Goal: Transaction & Acquisition: Purchase product/service

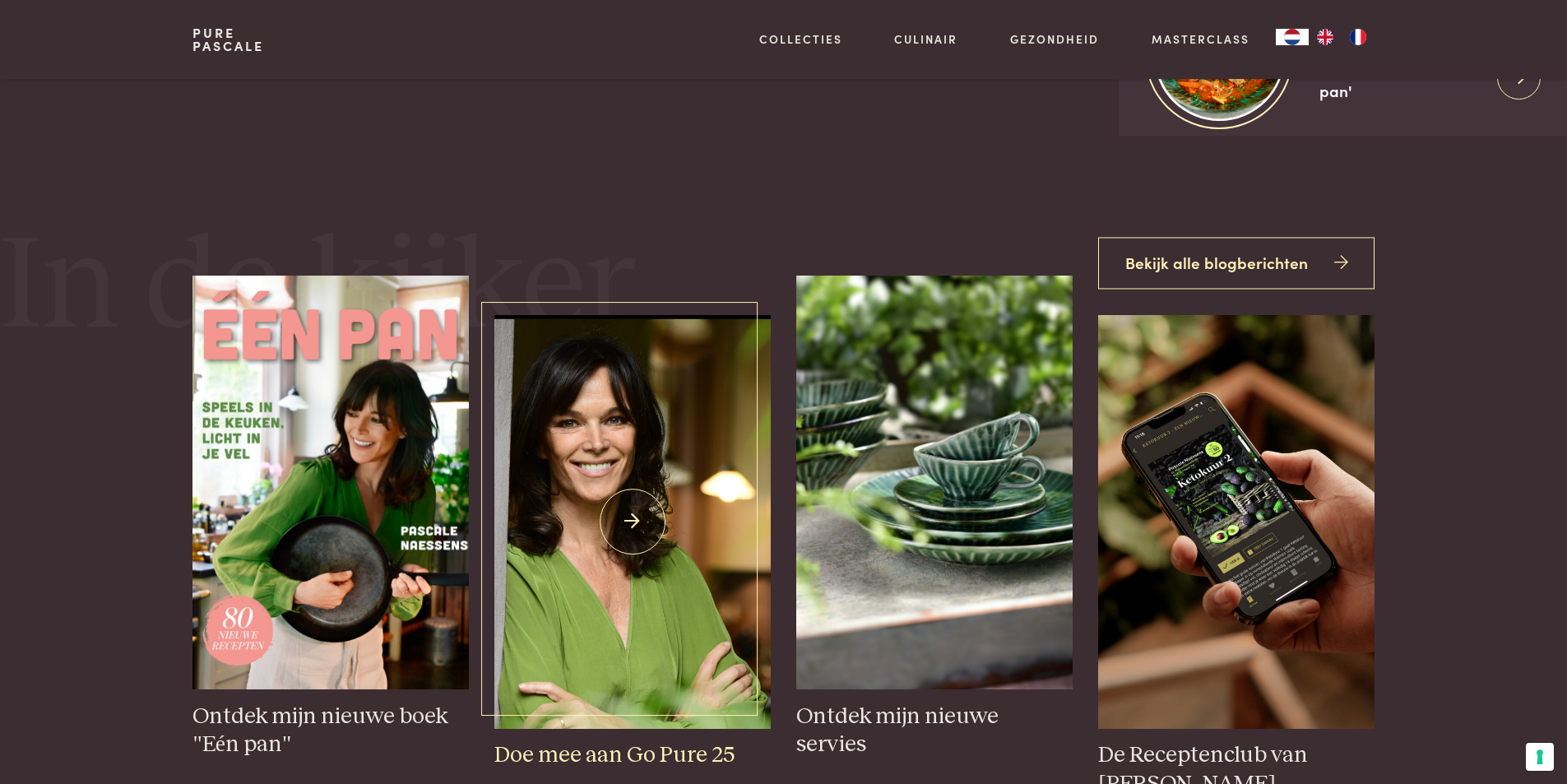
scroll to position [740, 0]
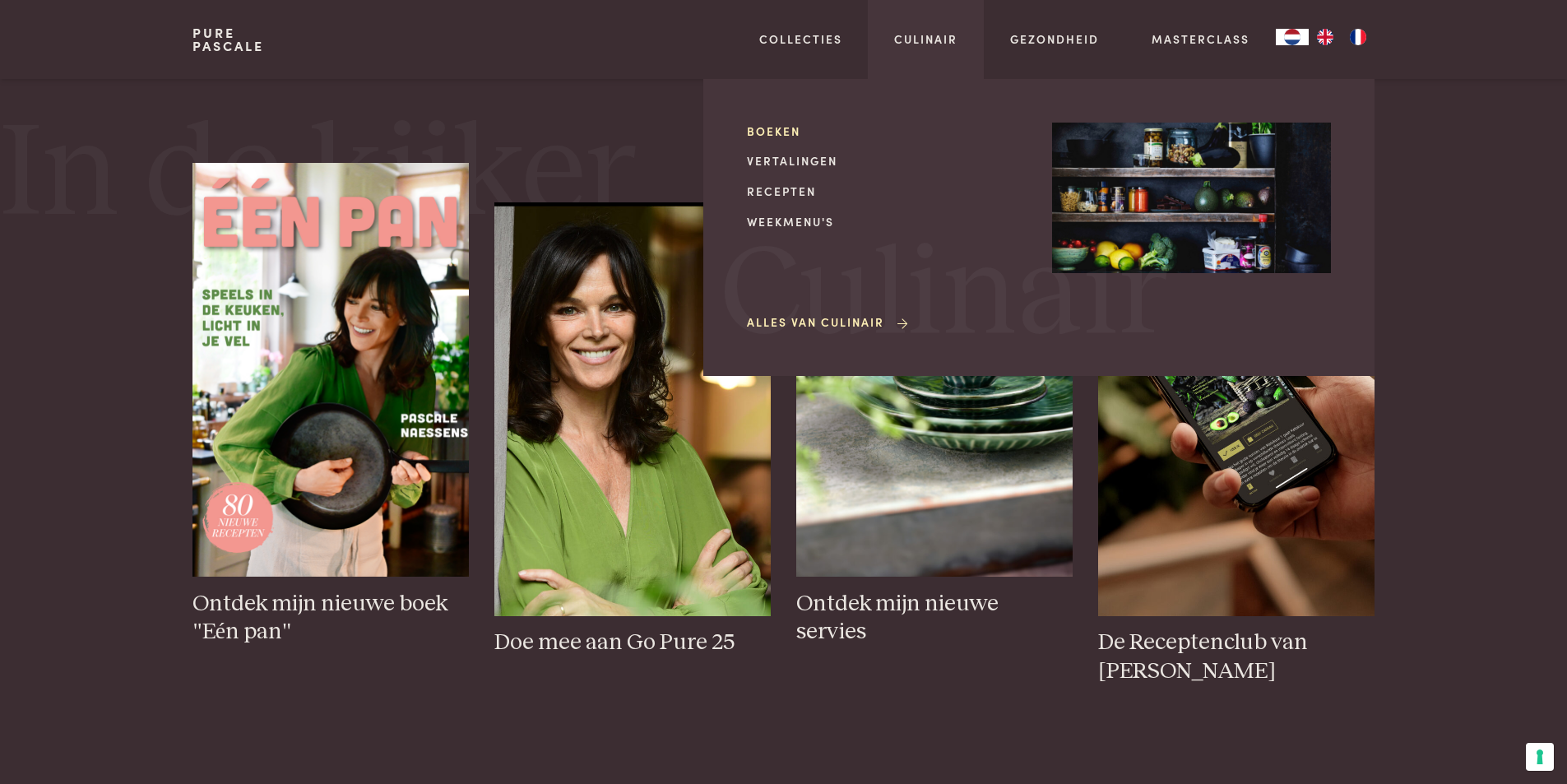
click at [773, 134] on link "Boeken" at bounding box center [886, 131] width 279 height 18
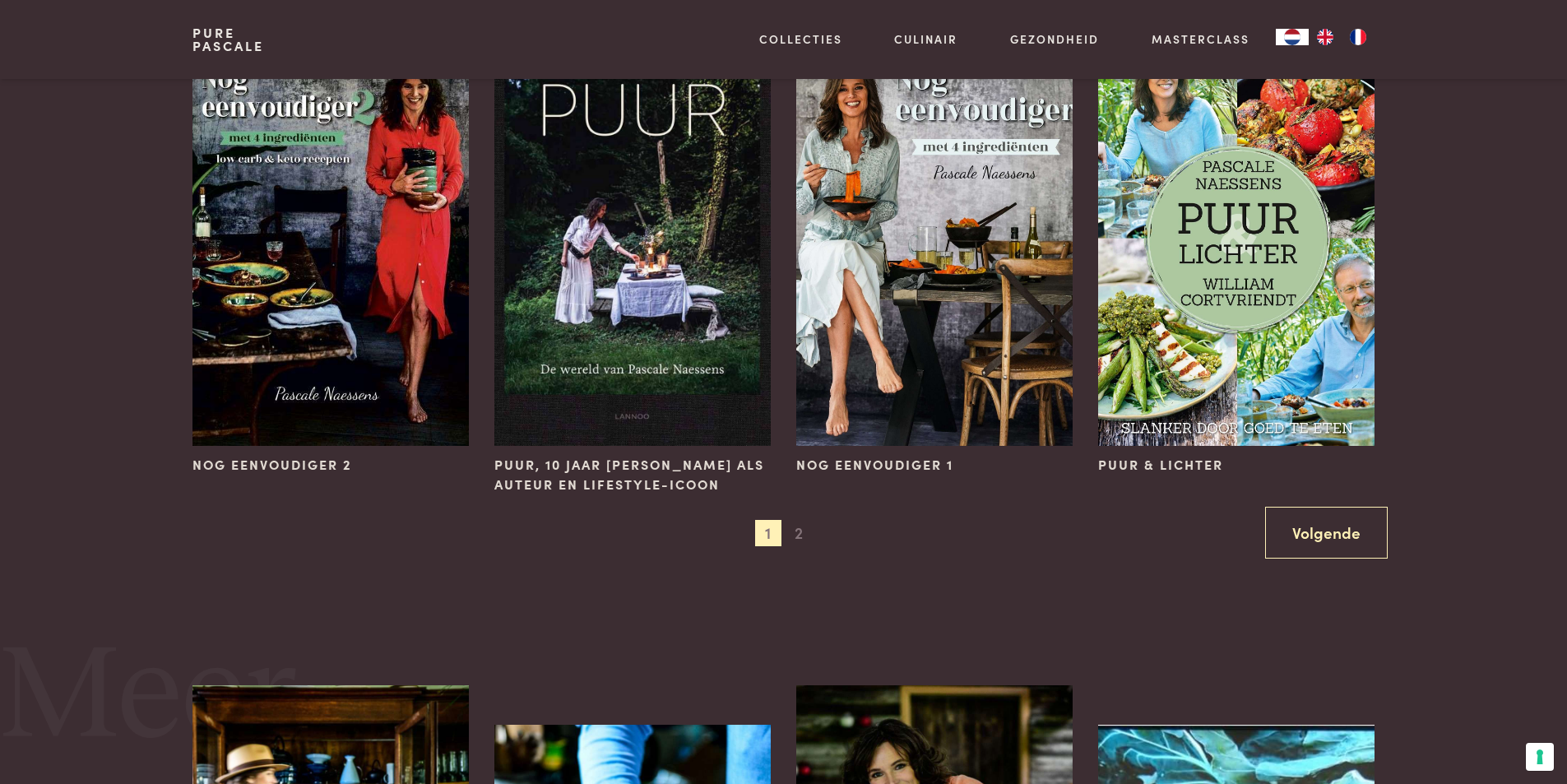
scroll to position [1480, 0]
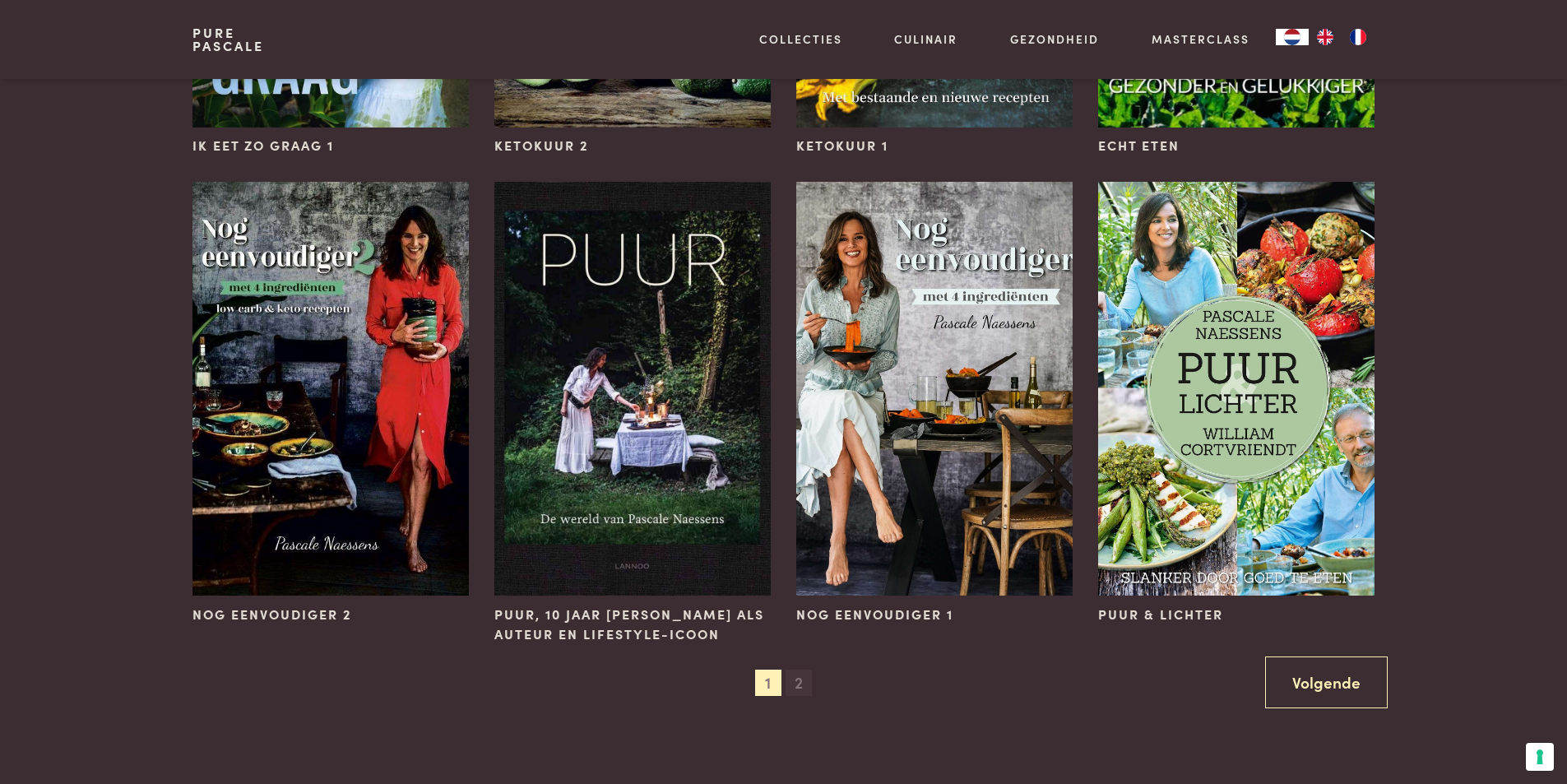
click at [792, 682] on span "2" at bounding box center [798, 682] width 26 height 26
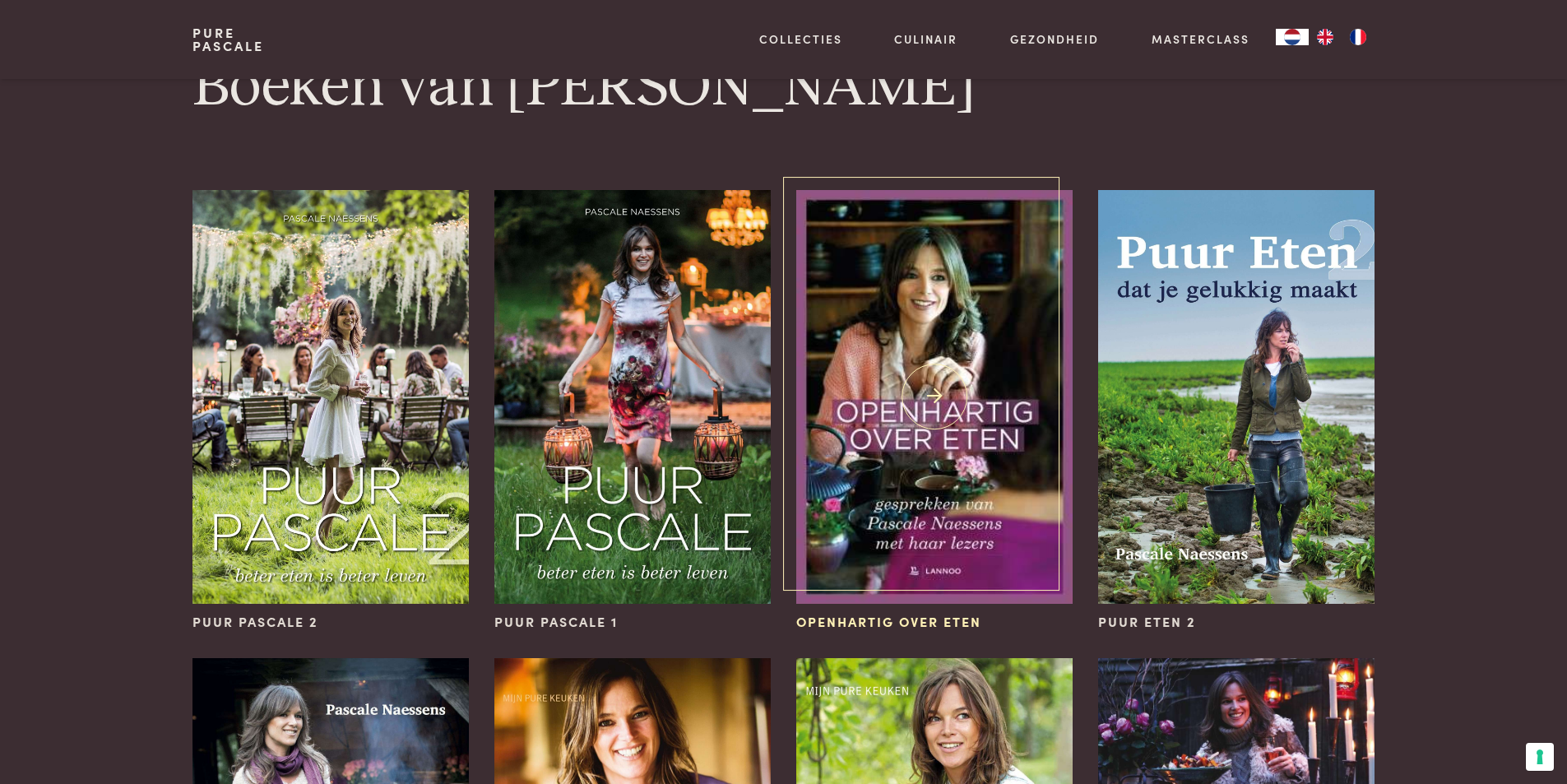
scroll to position [0, 0]
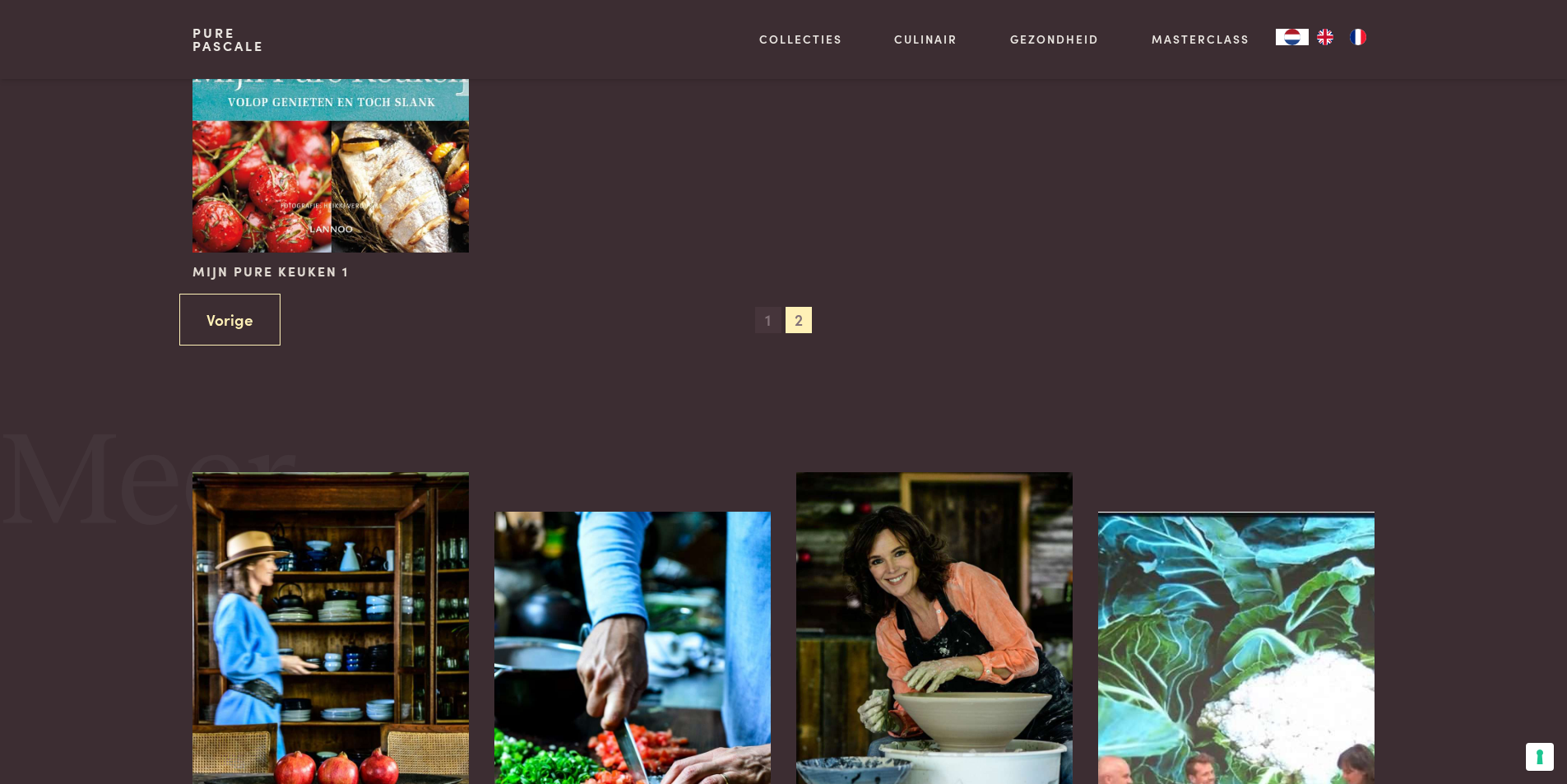
click at [769, 326] on span "1" at bounding box center [768, 320] width 26 height 26
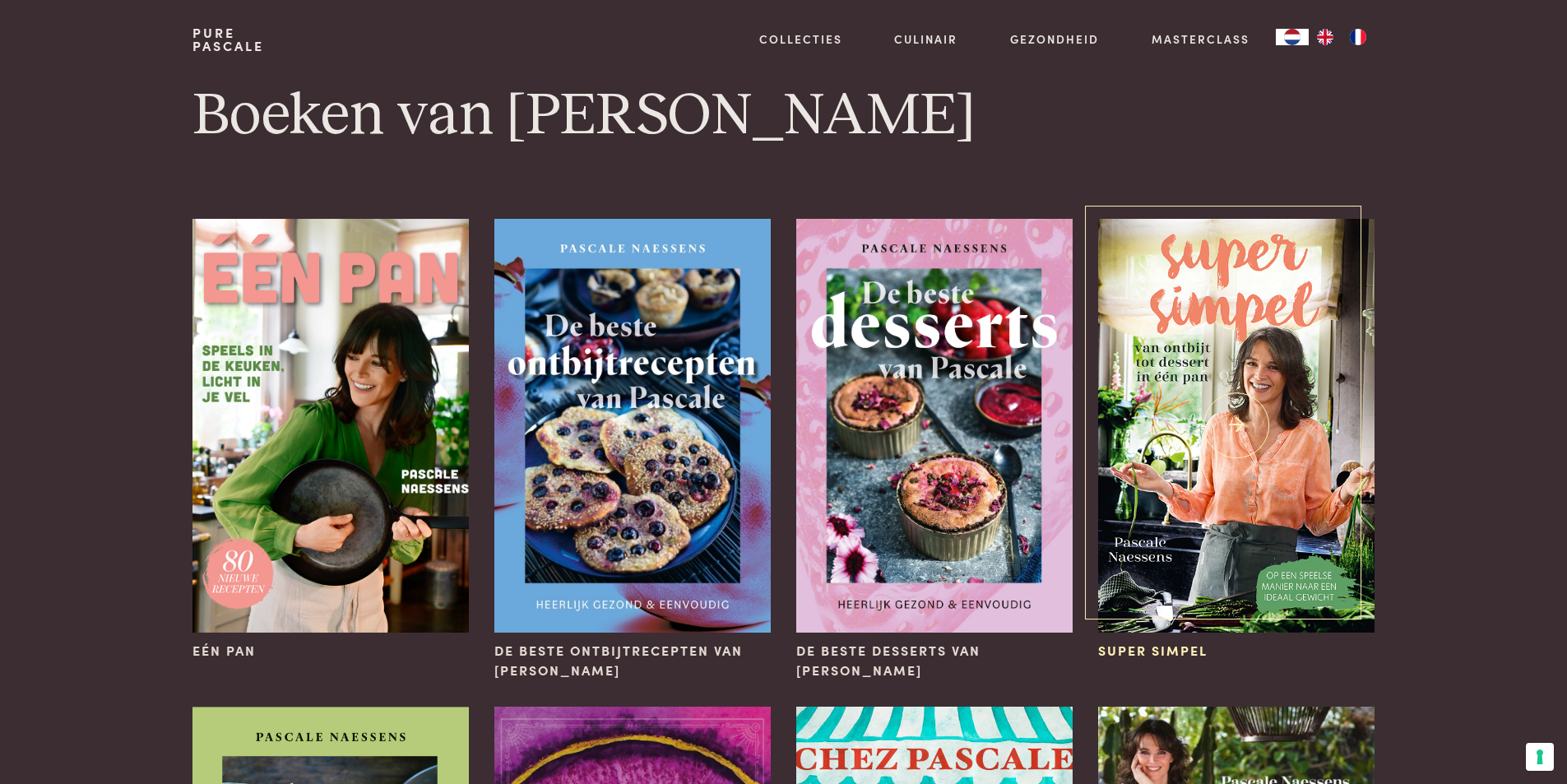
click at [1238, 432] on img at bounding box center [1236, 425] width 276 height 414
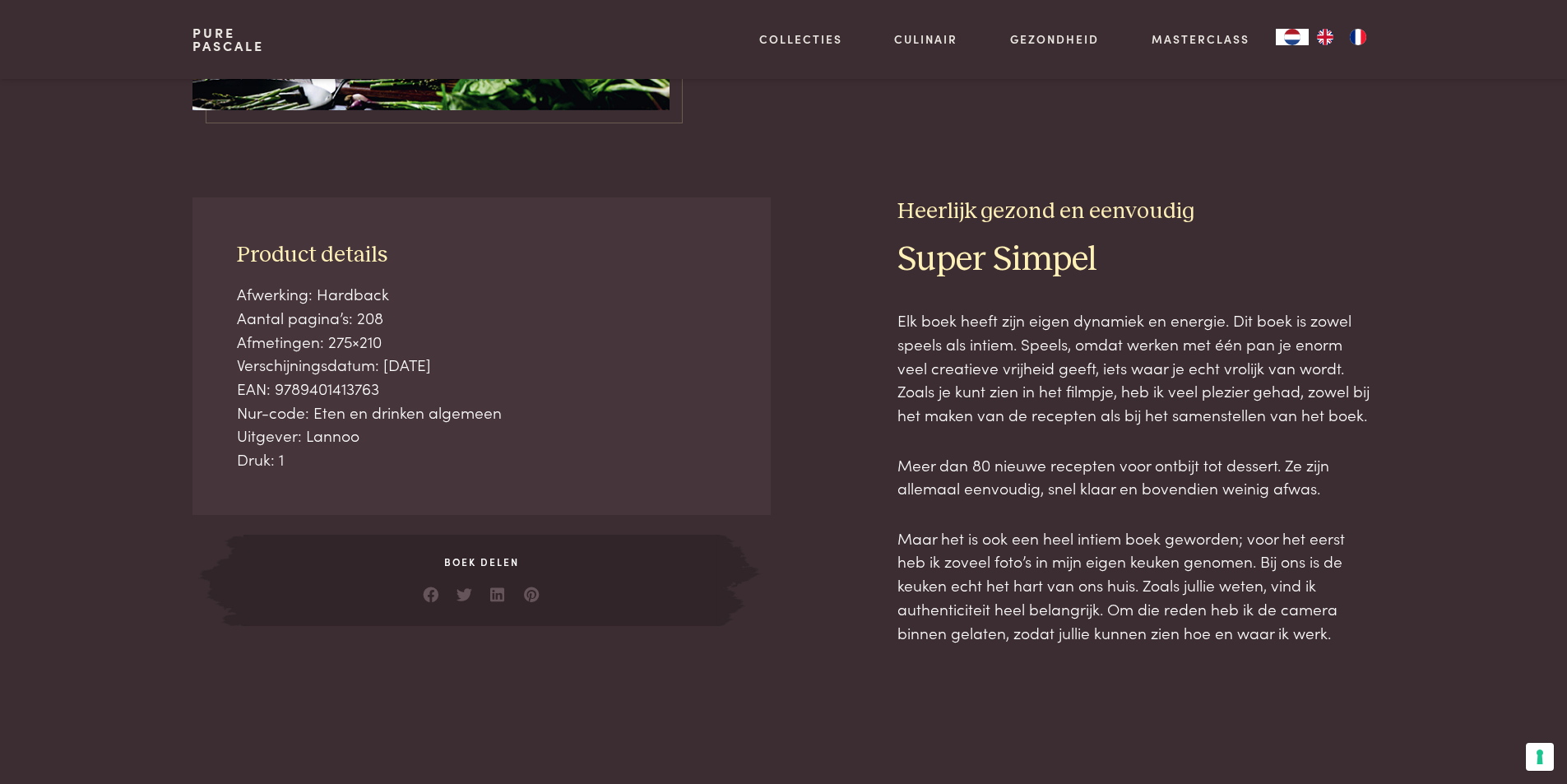
scroll to position [576, 0]
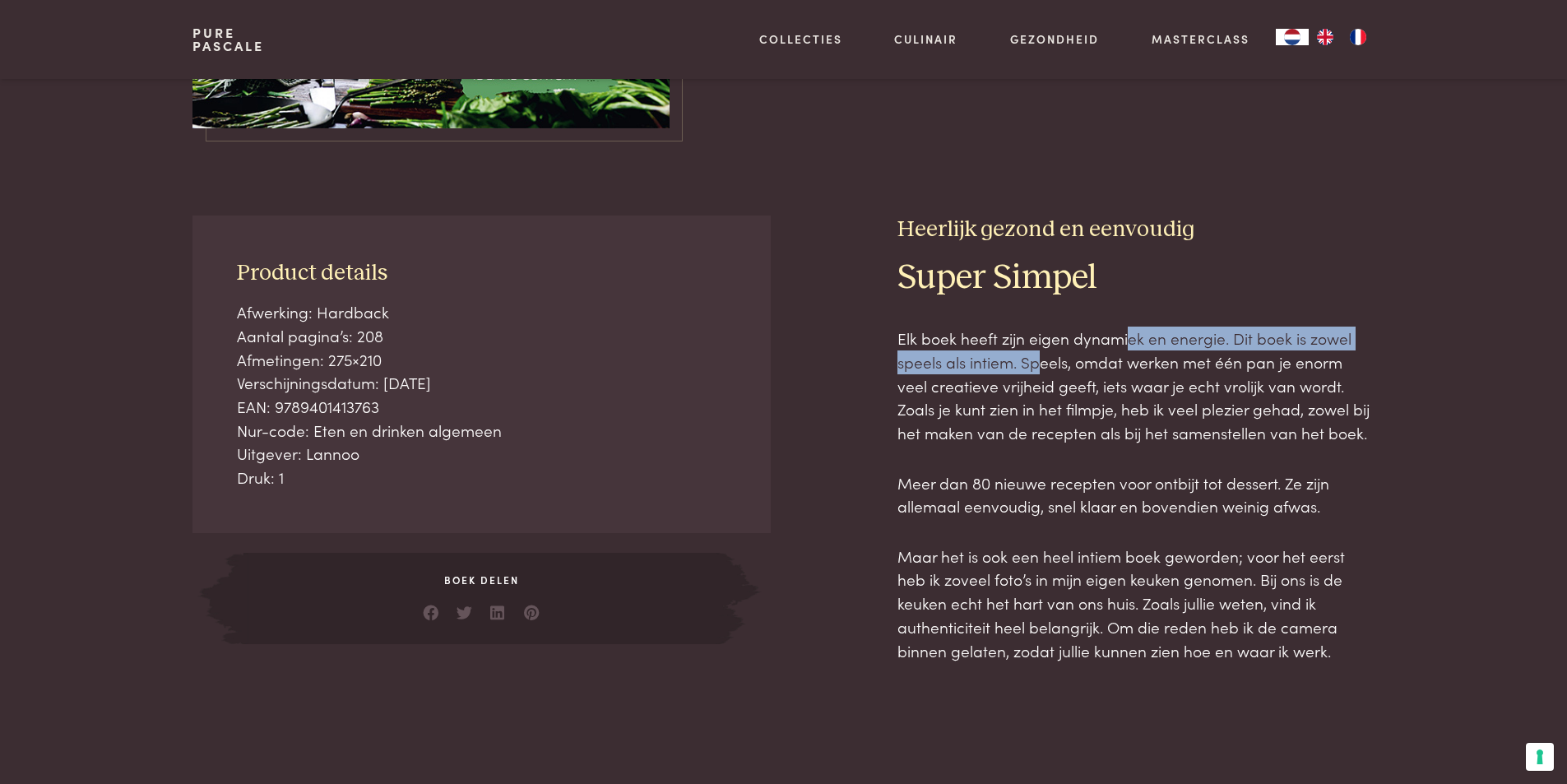
drag, startPoint x: 1157, startPoint y: 349, endPoint x: 1044, endPoint y: 355, distance: 113.2
click at [1044, 355] on p "Elk boek heeft zijn eigen dynamiek en energie. Dit boek is zowel speels als int…" at bounding box center [1137, 385] width 477 height 117
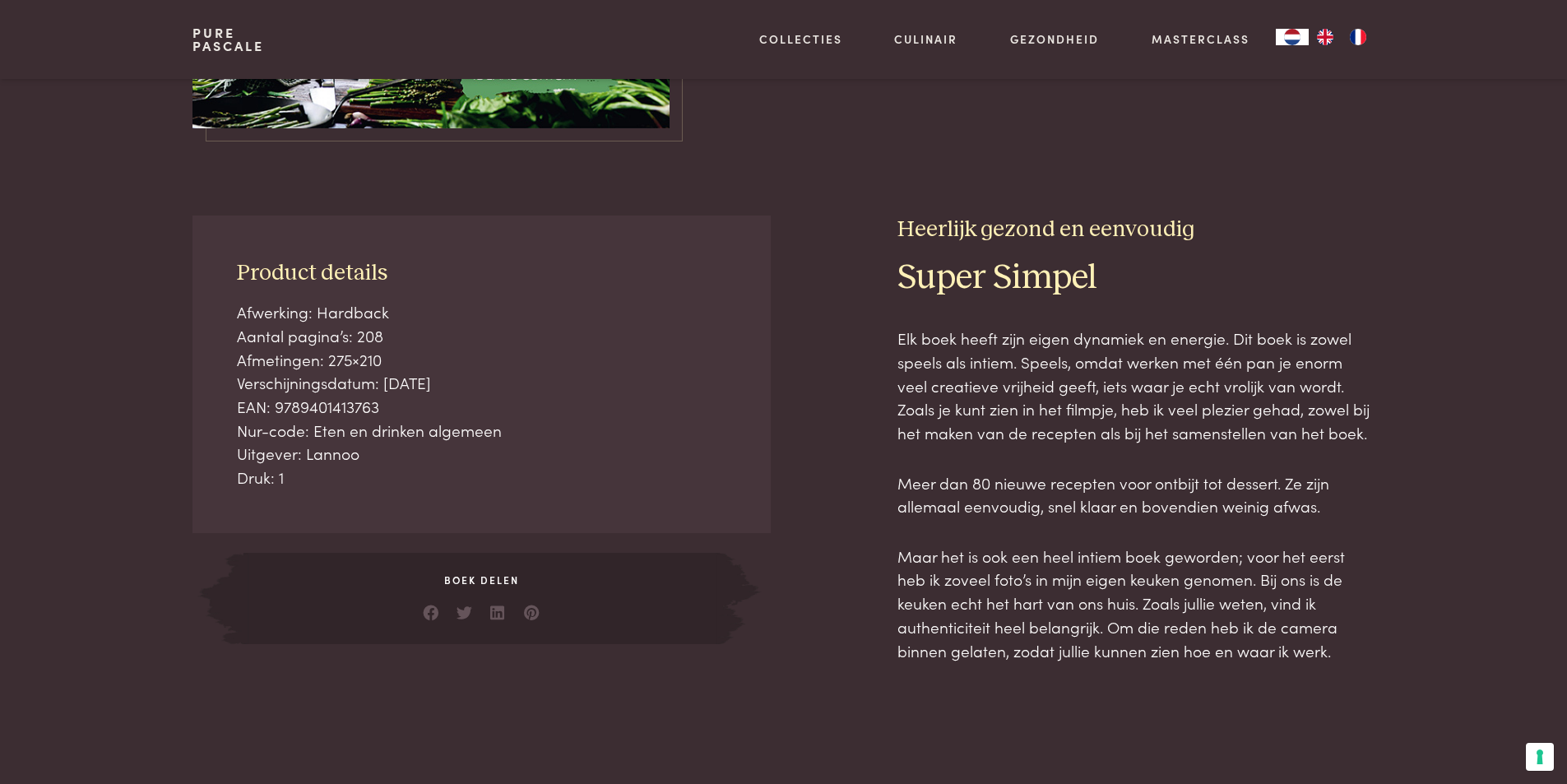
click at [1024, 414] on p "Elk boek heeft zijn eigen dynamiek en energie. Dit boek is zowel speels als int…" at bounding box center [1137, 385] width 477 height 117
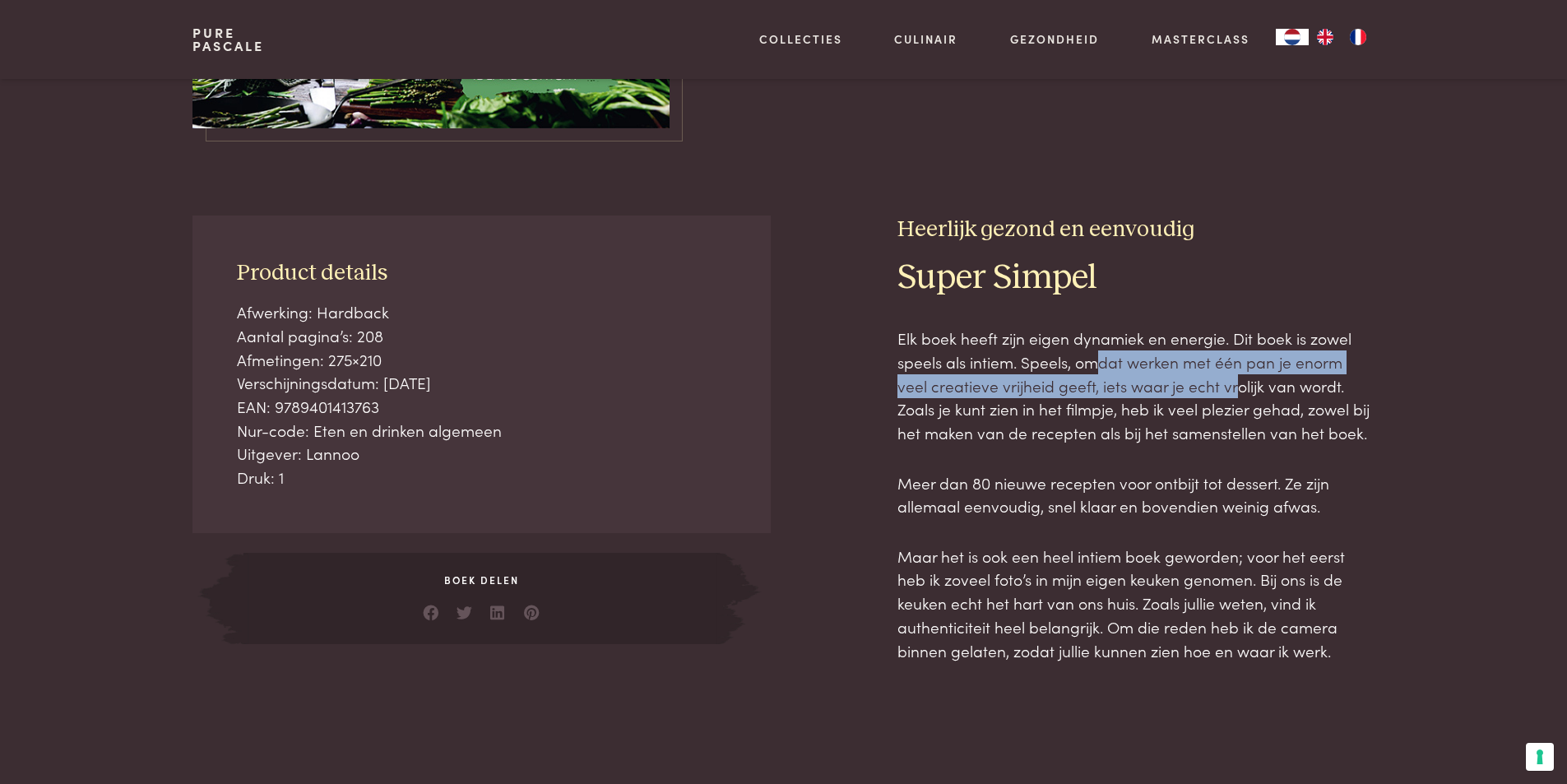
drag, startPoint x: 1109, startPoint y: 369, endPoint x: 1202, endPoint y: 414, distance: 103.3
click at [1203, 407] on p "Elk boek heeft zijn eigen dynamiek en energie. Dit boek is zowel speels als int…" at bounding box center [1137, 385] width 477 height 117
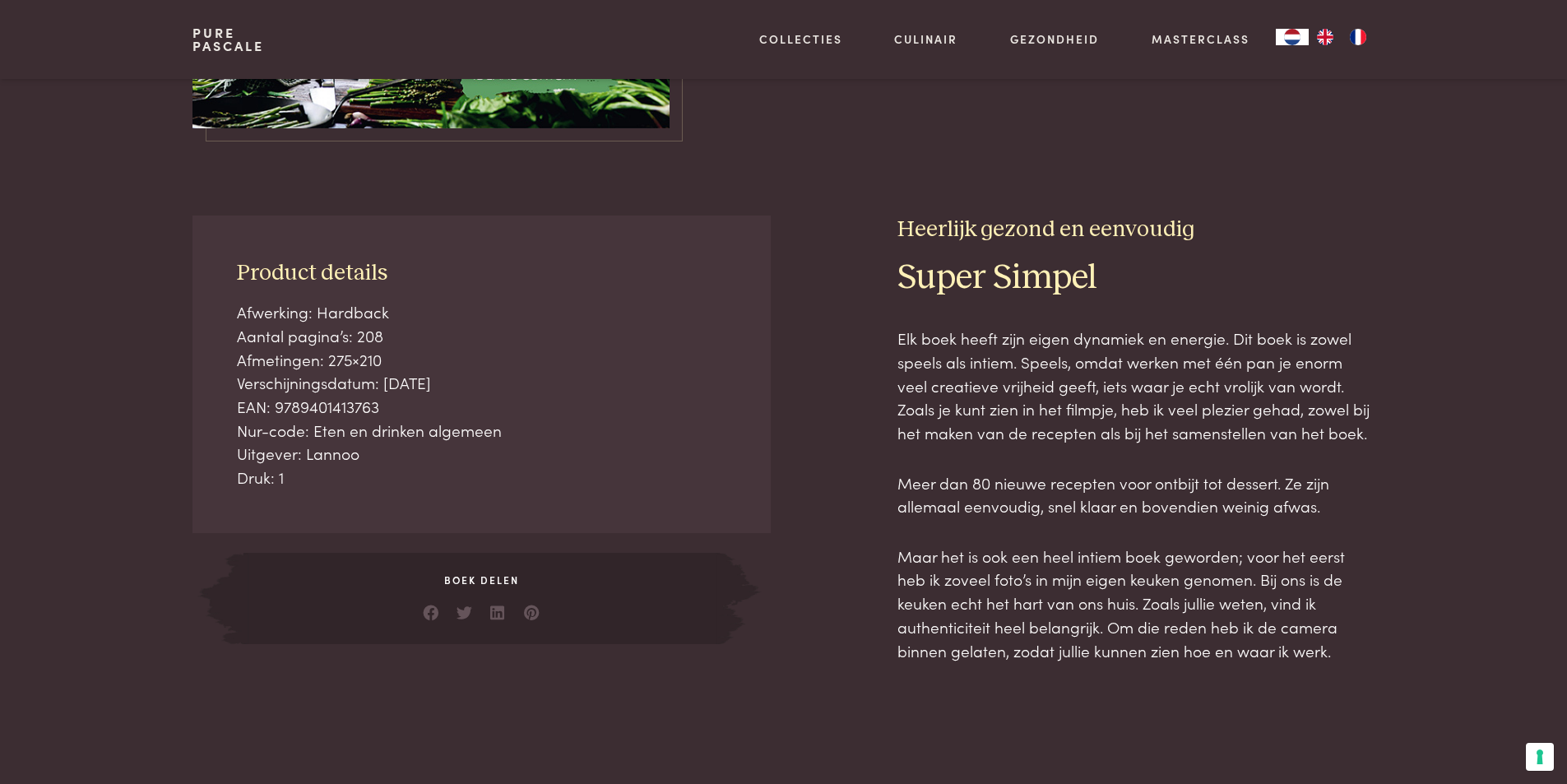
click at [1023, 439] on p "Elk boek heeft zijn eigen dynamiek en energie. Dit boek is zowel speels als int…" at bounding box center [1137, 385] width 477 height 117
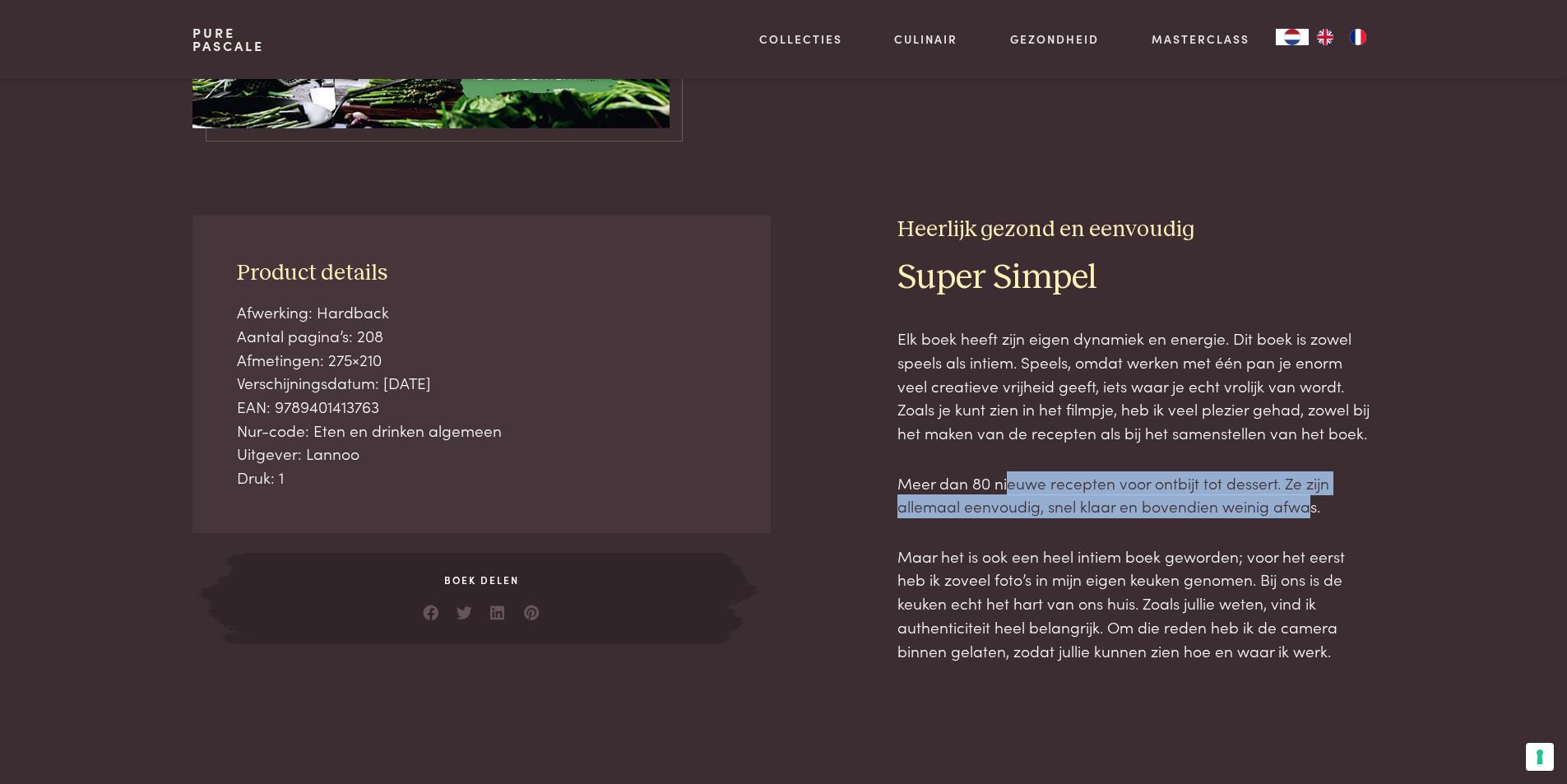
drag, startPoint x: 1026, startPoint y: 480, endPoint x: 1287, endPoint y: 509, distance: 262.6
click at [1307, 506] on p "Meer dan 80 nieuwe recepten voor ontbijt tot dessert. Ze zijn allemaal eenvoudi…" at bounding box center [1137, 495] width 477 height 47
click at [998, 509] on p "Meer dan 80 nieuwe recepten voor ontbijt tot dessert. Ze zijn allemaal eenvoudi…" at bounding box center [1137, 495] width 477 height 47
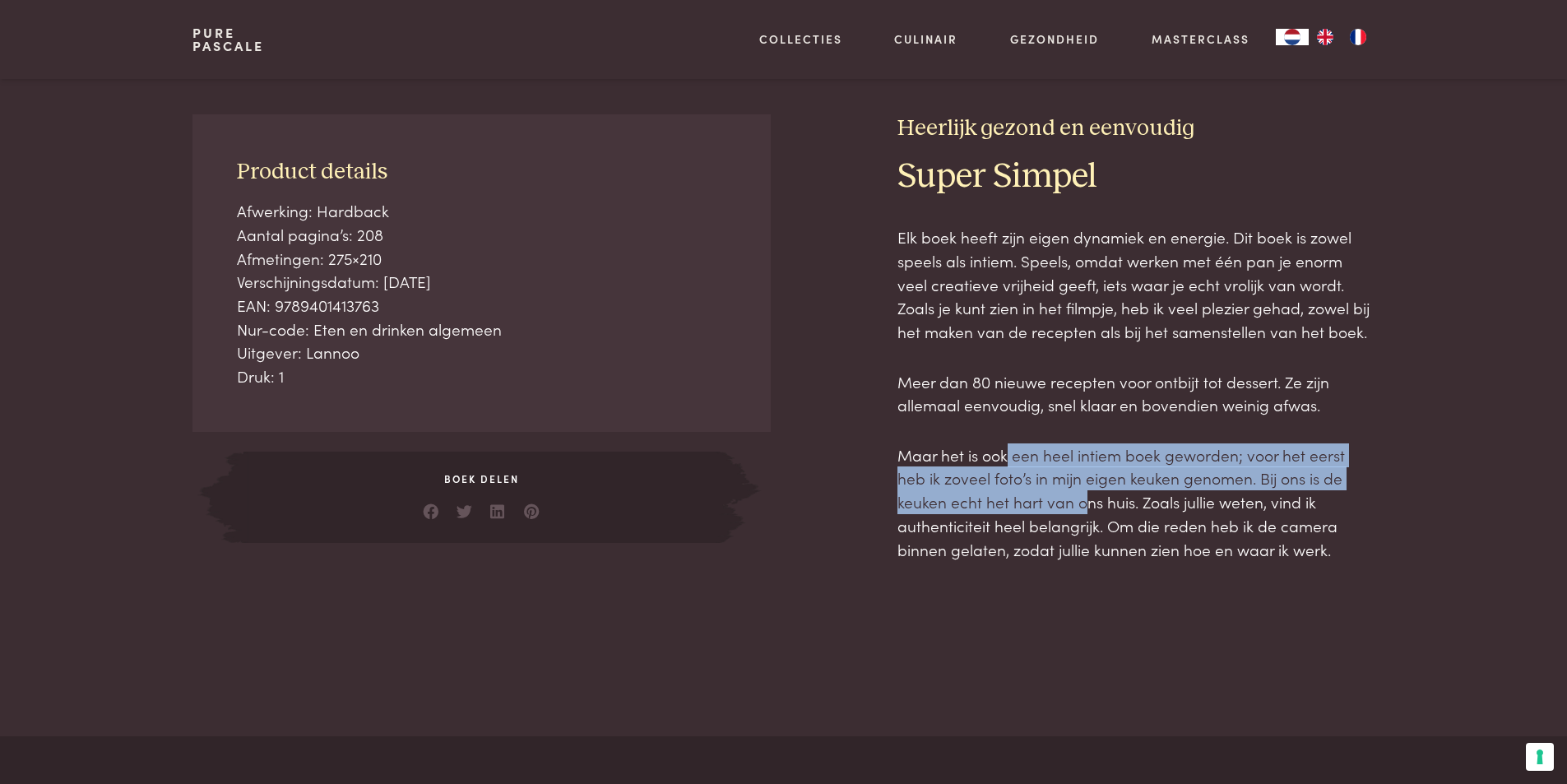
scroll to position [740, 0]
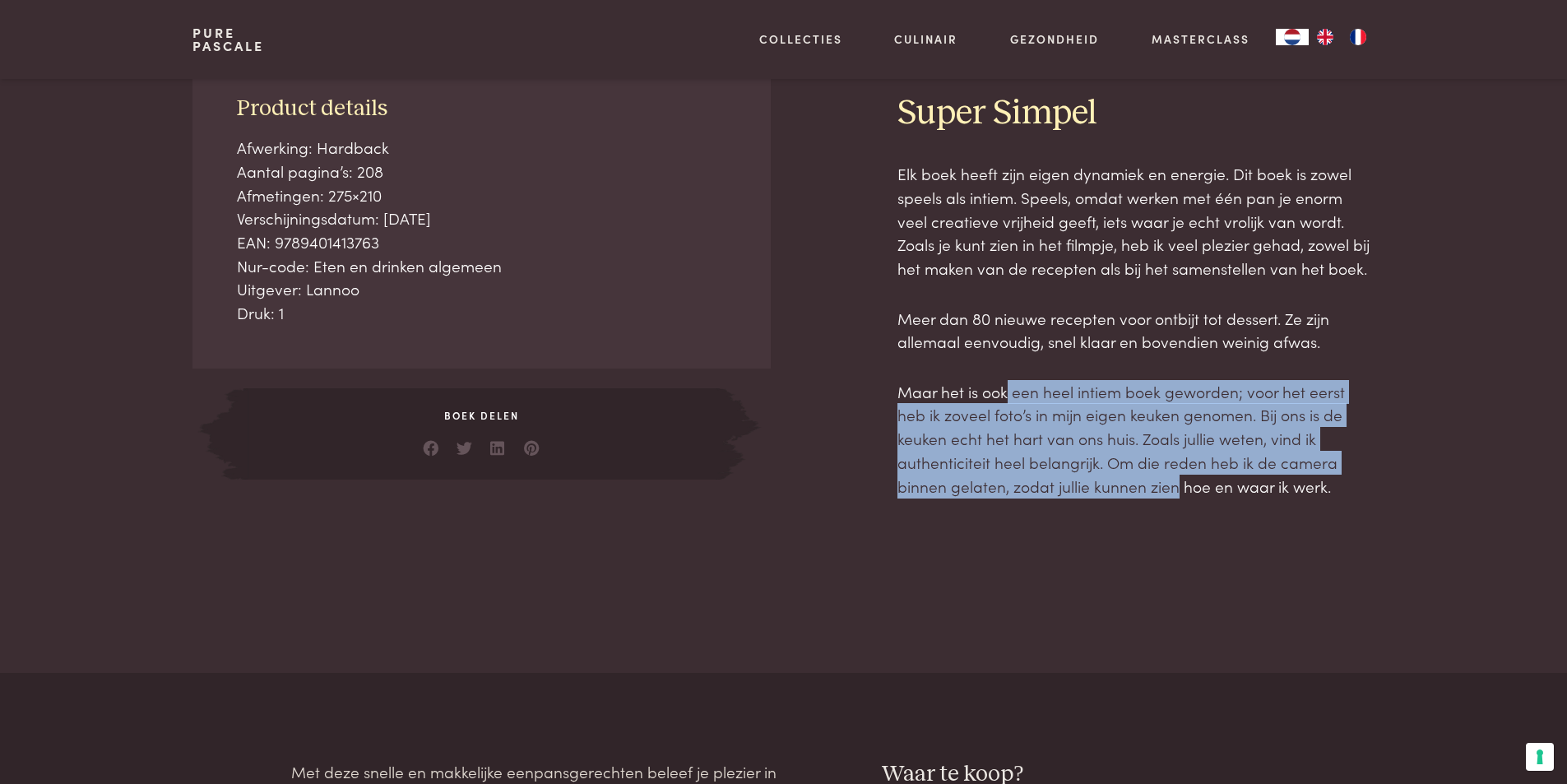
drag, startPoint x: 1007, startPoint y: 476, endPoint x: 1054, endPoint y: 514, distance: 60.4
click at [1000, 453] on p "Maar het is ook een heel intiem boek geworden; voor het eerst heb ik zoveel fot…" at bounding box center [1137, 439] width 477 height 117
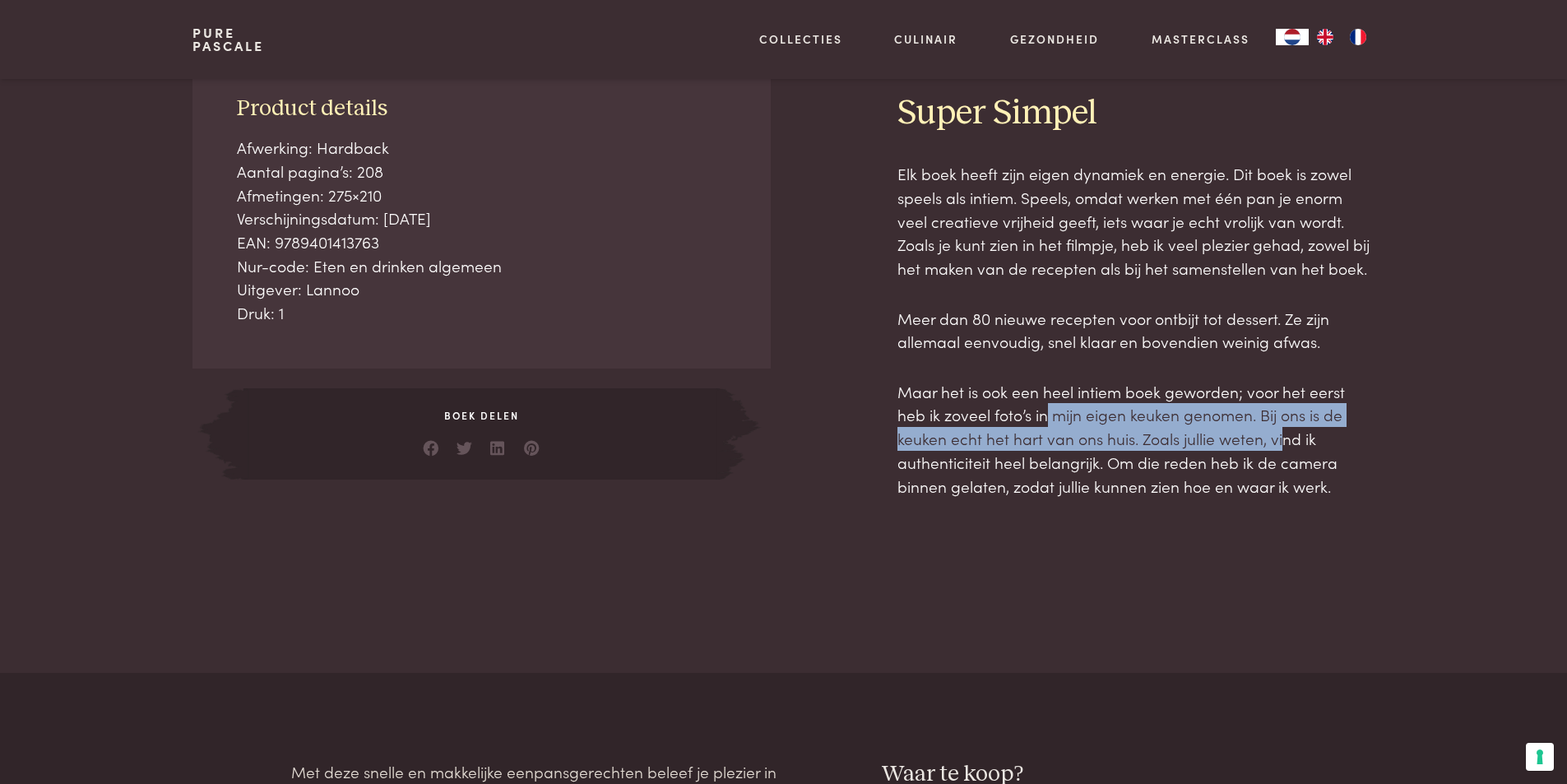
drag, startPoint x: 1035, startPoint y: 410, endPoint x: 1217, endPoint y: 458, distance: 188.2
click at [1240, 453] on p "Maar het is ook een heel intiem boek geworden; voor het eerst heb ik zoveel fot…" at bounding box center [1137, 439] width 477 height 117
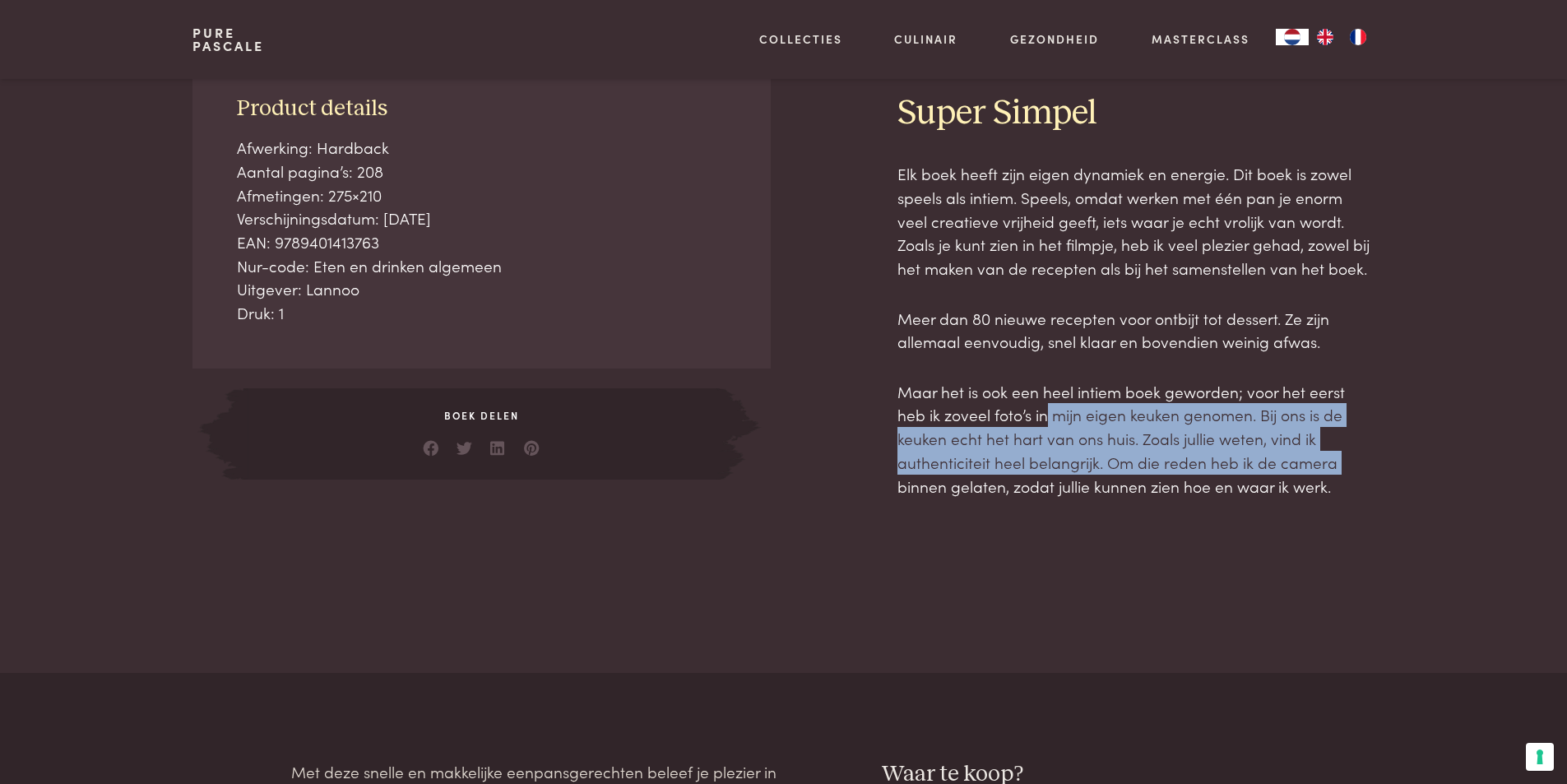
click at [989, 450] on p "Maar het is ook een heel intiem boek geworden; voor het eerst heb ik zoveel fot…" at bounding box center [1137, 439] width 477 height 117
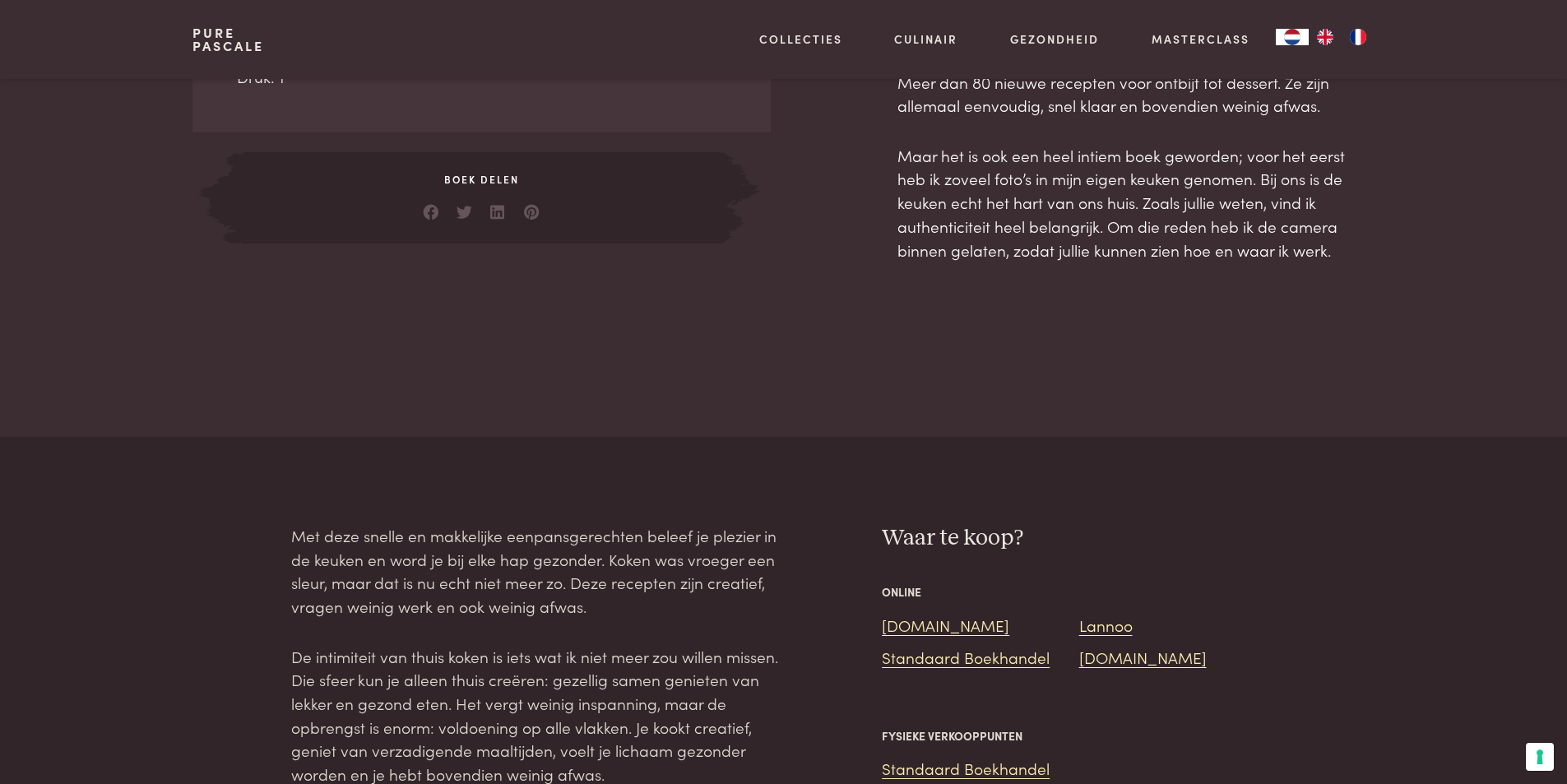
scroll to position [1234, 0]
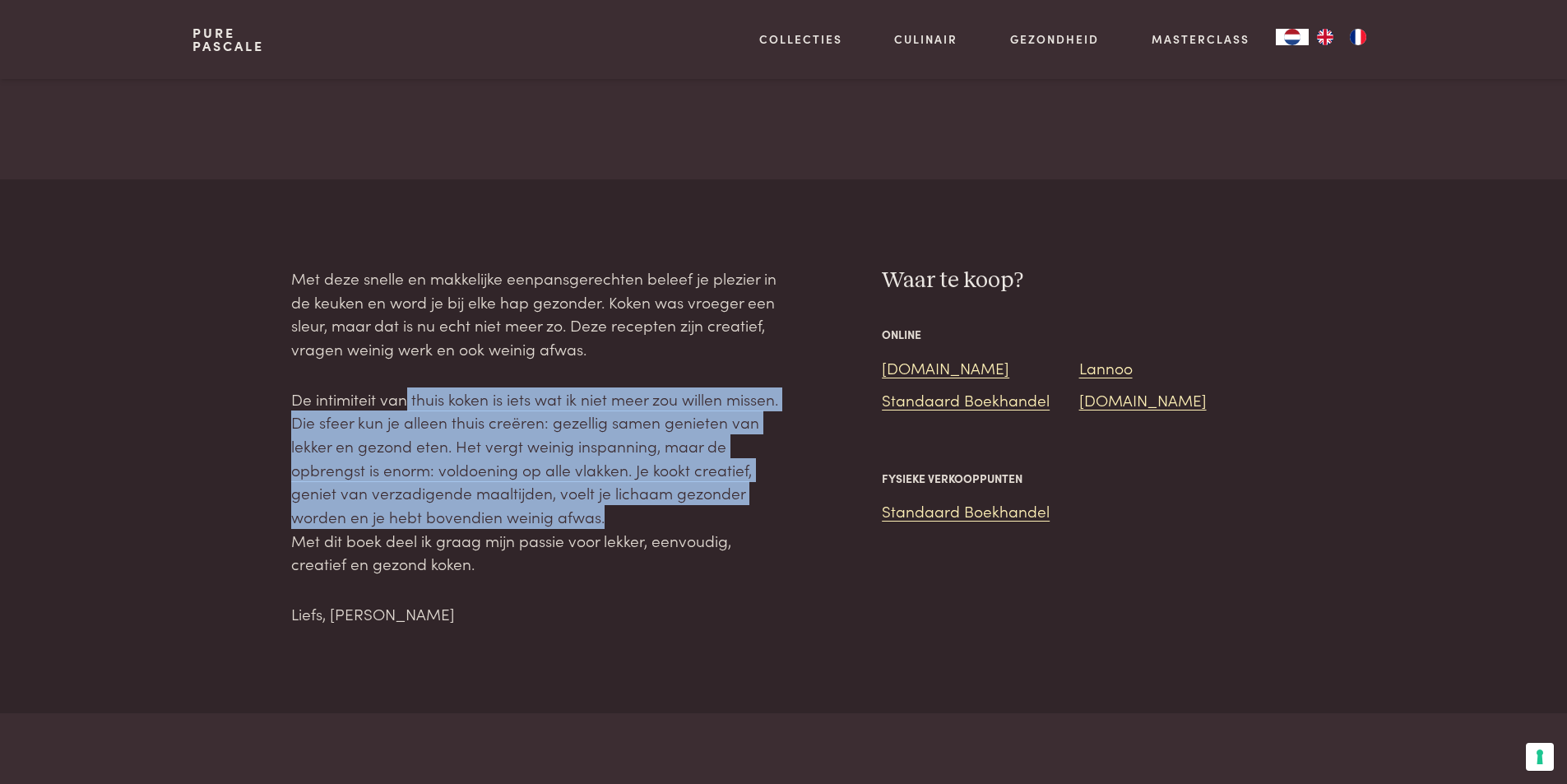
drag, startPoint x: 417, startPoint y: 397, endPoint x: 613, endPoint y: 518, distance: 230.3
click at [613, 515] on p "De intimiteit van thuis koken is iets wat ik niet meer zou willen missen. Die s…" at bounding box center [537, 481] width 492 height 189
click at [412, 499] on p "De intimiteit van thuis koken is iets wat ik niet meer zou willen missen. Die s…" at bounding box center [537, 481] width 492 height 189
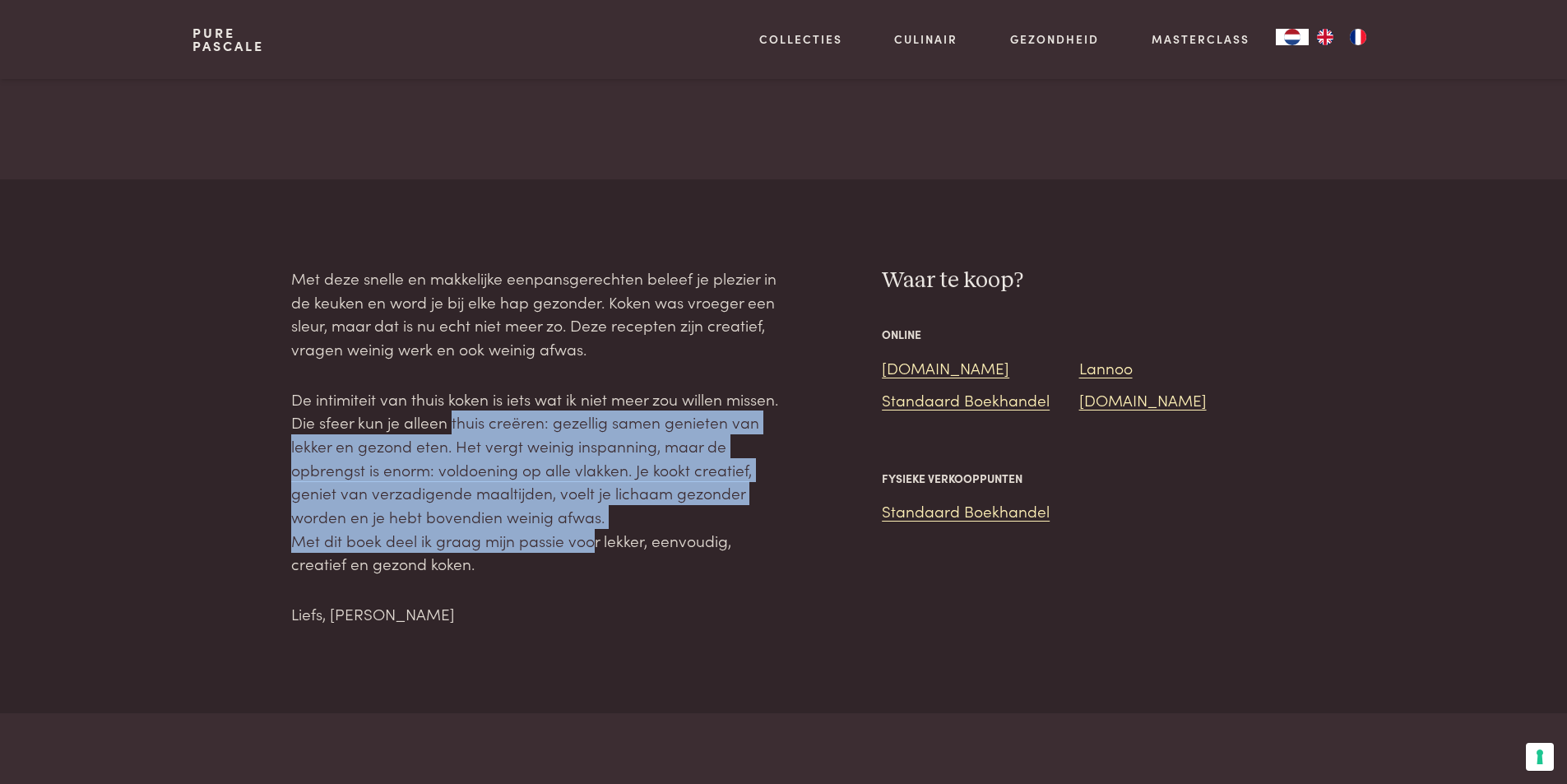
drag, startPoint x: 464, startPoint y: 421, endPoint x: 557, endPoint y: 545, distance: 155.0
click at [582, 543] on p "De intimiteit van thuis koken is iets wat ik niet meer zou willen missen. Die s…" at bounding box center [537, 481] width 492 height 189
click at [401, 510] on p "De intimiteit van thuis koken is iets wat ik niet meer zou willen missen. Die s…" at bounding box center [537, 481] width 492 height 189
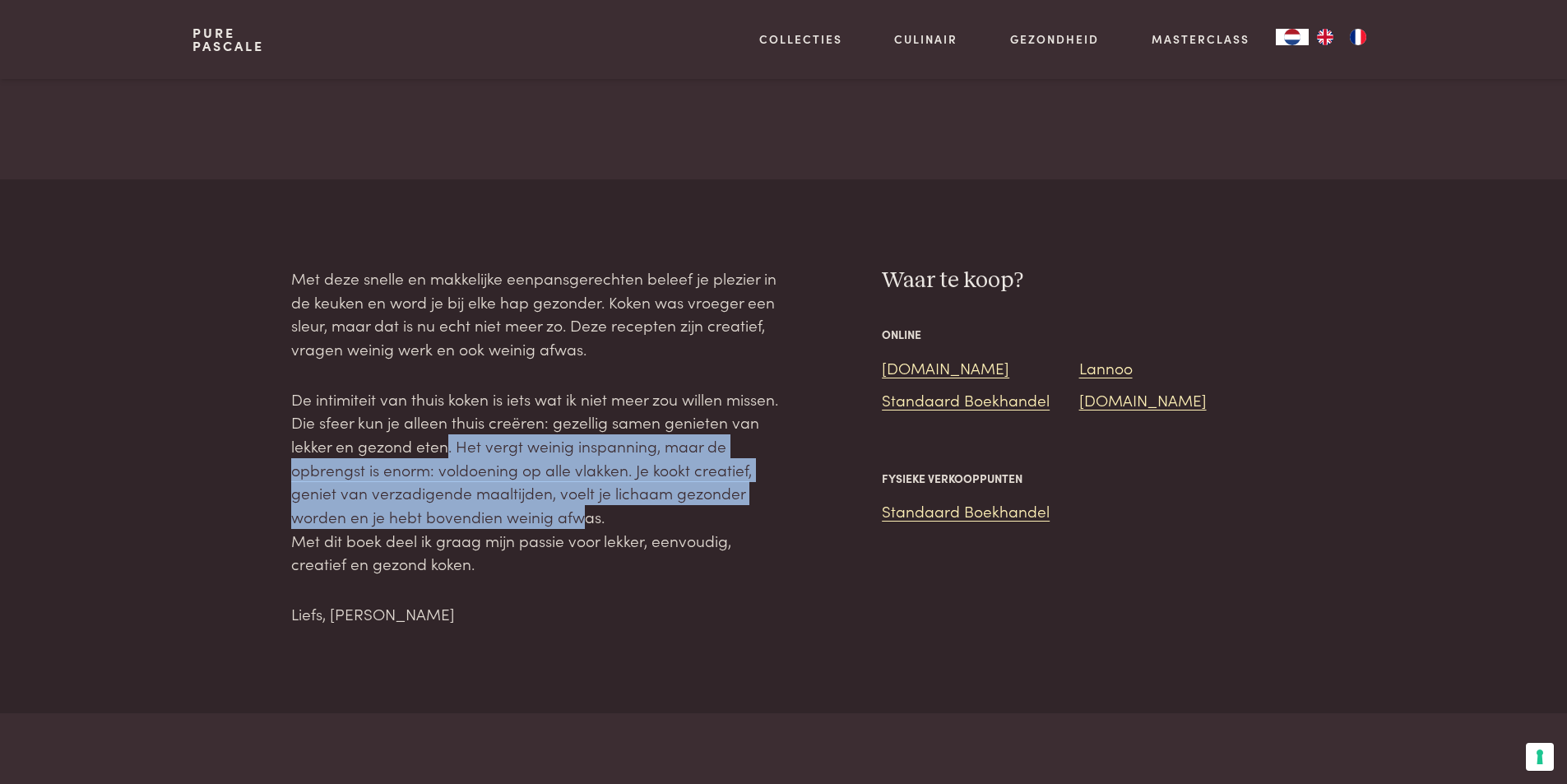
drag, startPoint x: 547, startPoint y: 469, endPoint x: 583, endPoint y: 545, distance: 84.1
click at [593, 541] on p "De intimiteit van thuis koken is iets wat ik niet meer zou willen missen. Die s…" at bounding box center [537, 481] width 492 height 189
click at [401, 515] on p "De intimiteit van thuis koken is iets wat ik niet meer zou willen missen. Die s…" at bounding box center [537, 481] width 492 height 189
drag, startPoint x: 428, startPoint y: 437, endPoint x: 469, endPoint y: 537, distance: 108.1
click at [513, 544] on p "De intimiteit van thuis koken is iets wat ik niet meer zou willen missen. Die s…" at bounding box center [537, 481] width 492 height 189
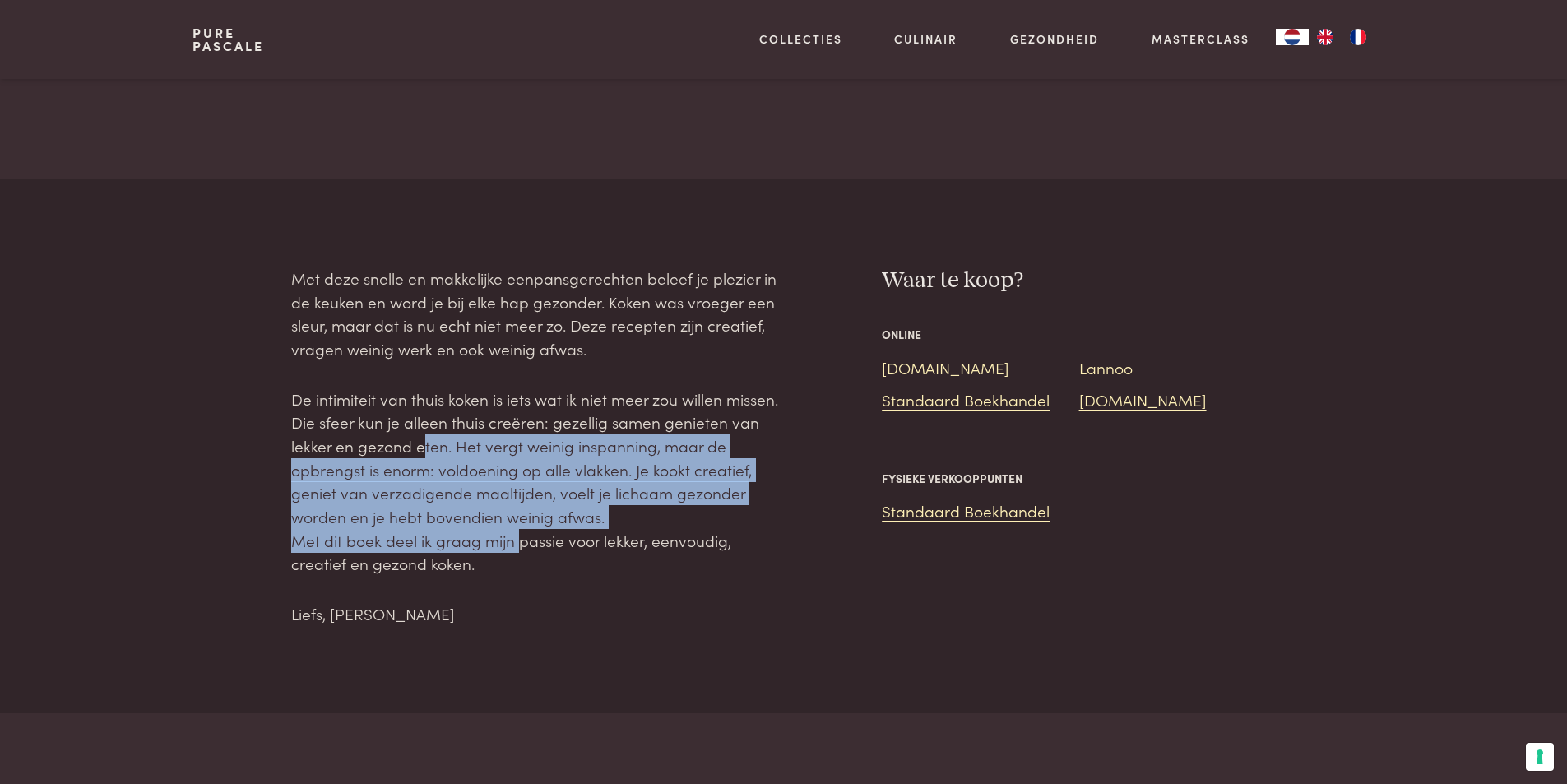
click at [376, 492] on p "De intimiteit van thuis koken is iets wat ik niet meer zou willen missen. Die s…" at bounding box center [537, 481] width 492 height 189
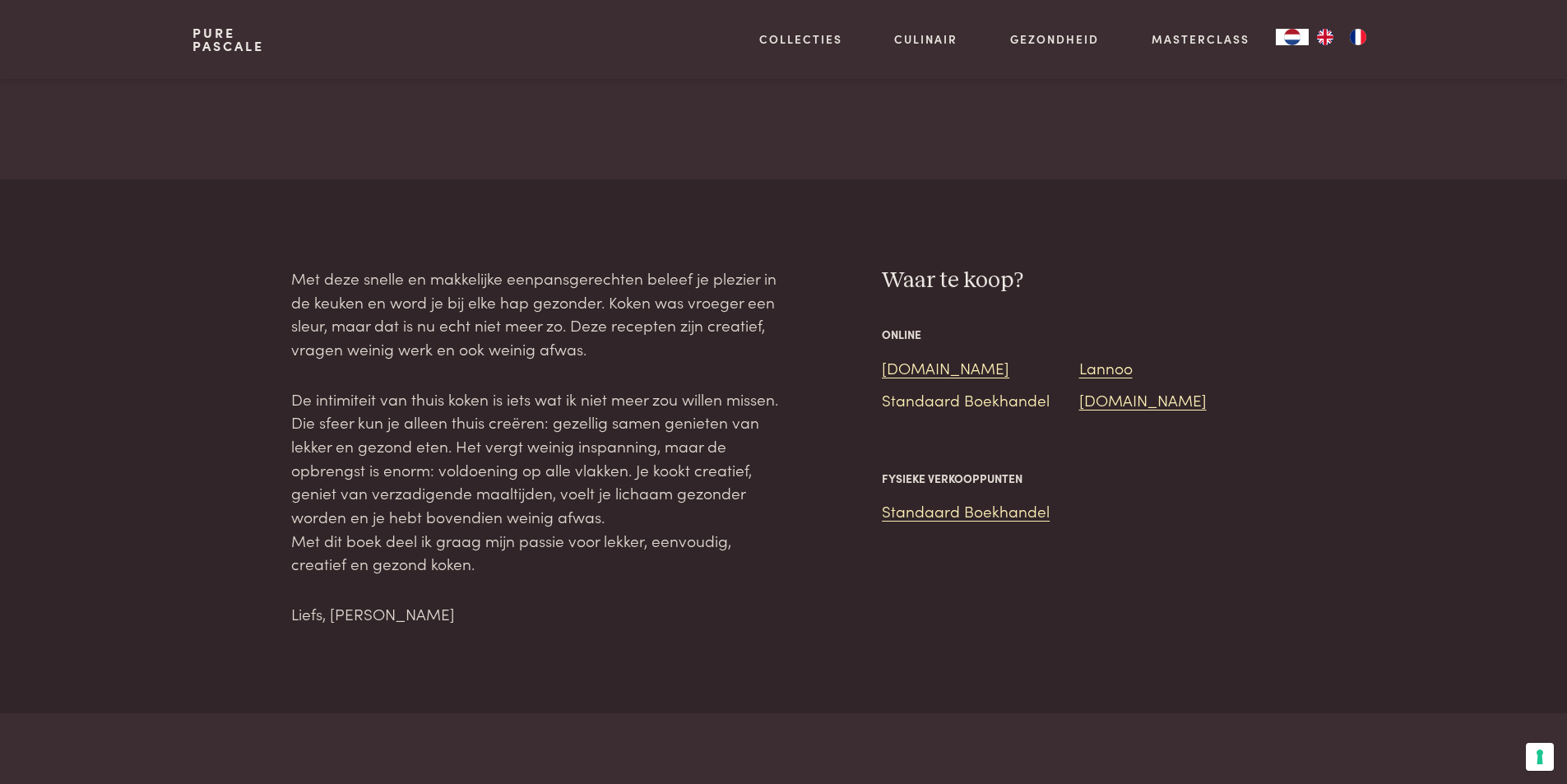
click at [956, 399] on link "Standaard Boekhandel" at bounding box center [966, 399] width 168 height 22
